Goal: Task Accomplishment & Management: Manage account settings

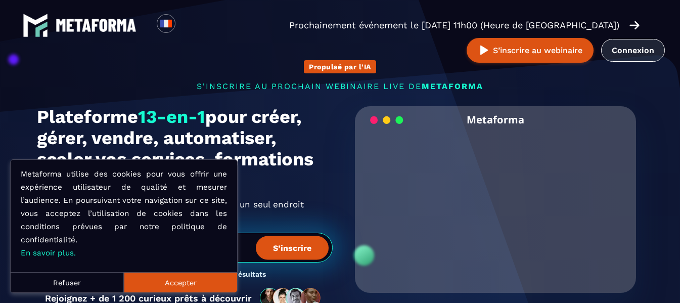
click at [632, 44] on link "Connexion" at bounding box center [633, 50] width 64 height 23
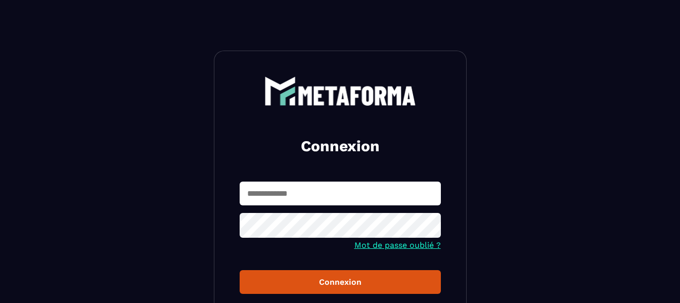
type input "**********"
click at [289, 282] on div "Connexion" at bounding box center [340, 282] width 185 height 10
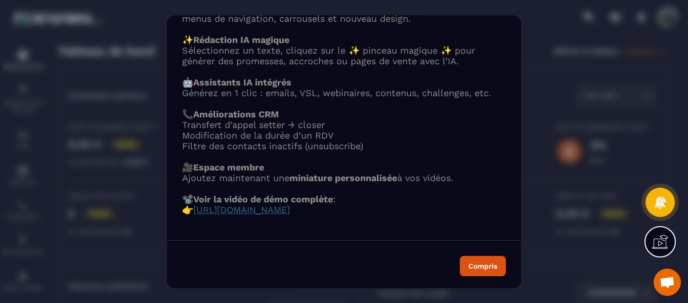
scroll to position [85, 0]
